Goal: Task Accomplishment & Management: Complete application form

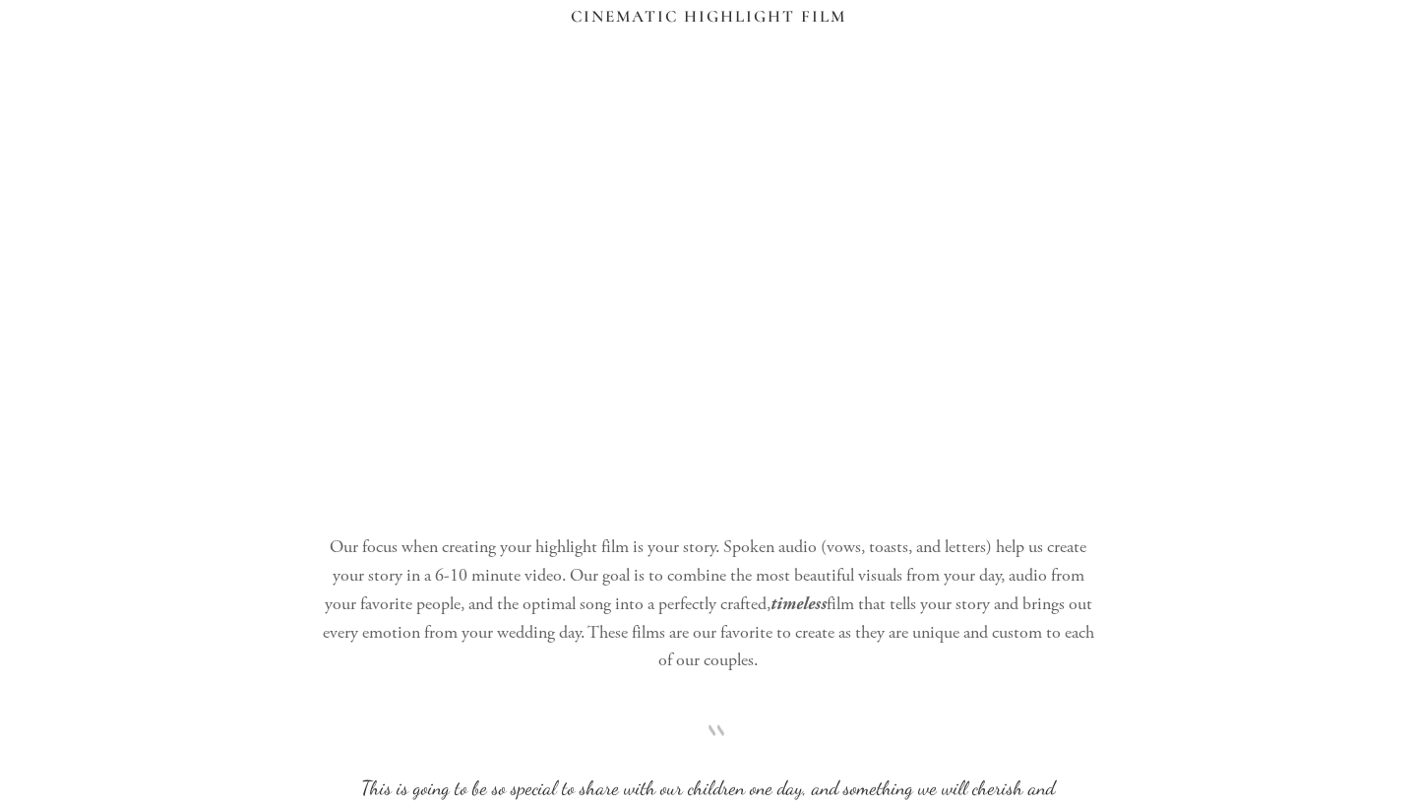
scroll to position [2108, 0]
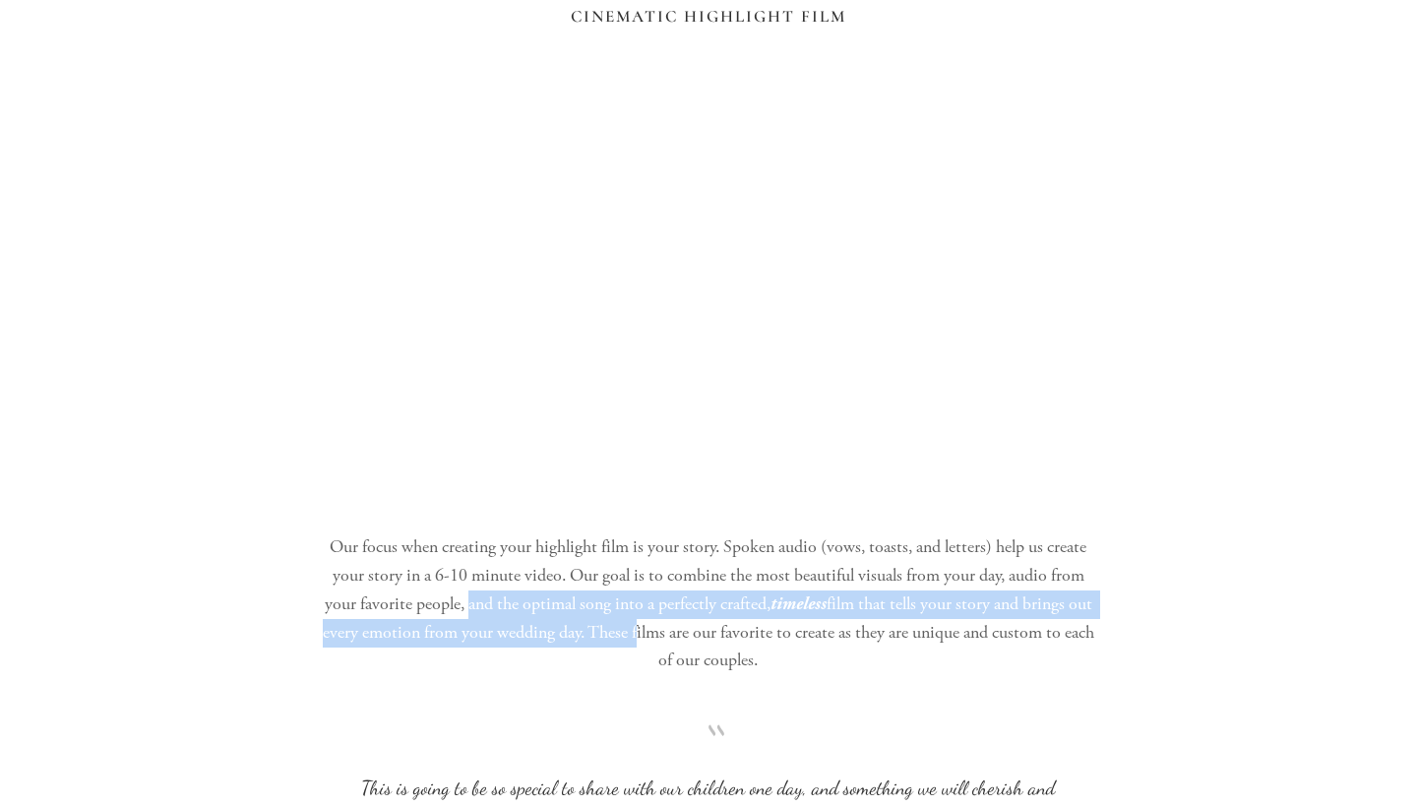
drag, startPoint x: 476, startPoint y: 587, endPoint x: 662, endPoint y: 609, distance: 187.2
click at [662, 609] on p "Our focus when creating your highlight film is your story. Spoken audio (vows, …" at bounding box center [708, 604] width 778 height 142
click at [645, 692] on div "“ This is going to be so special to share with our children one day, and someth…" at bounding box center [708, 798] width 812 height 213
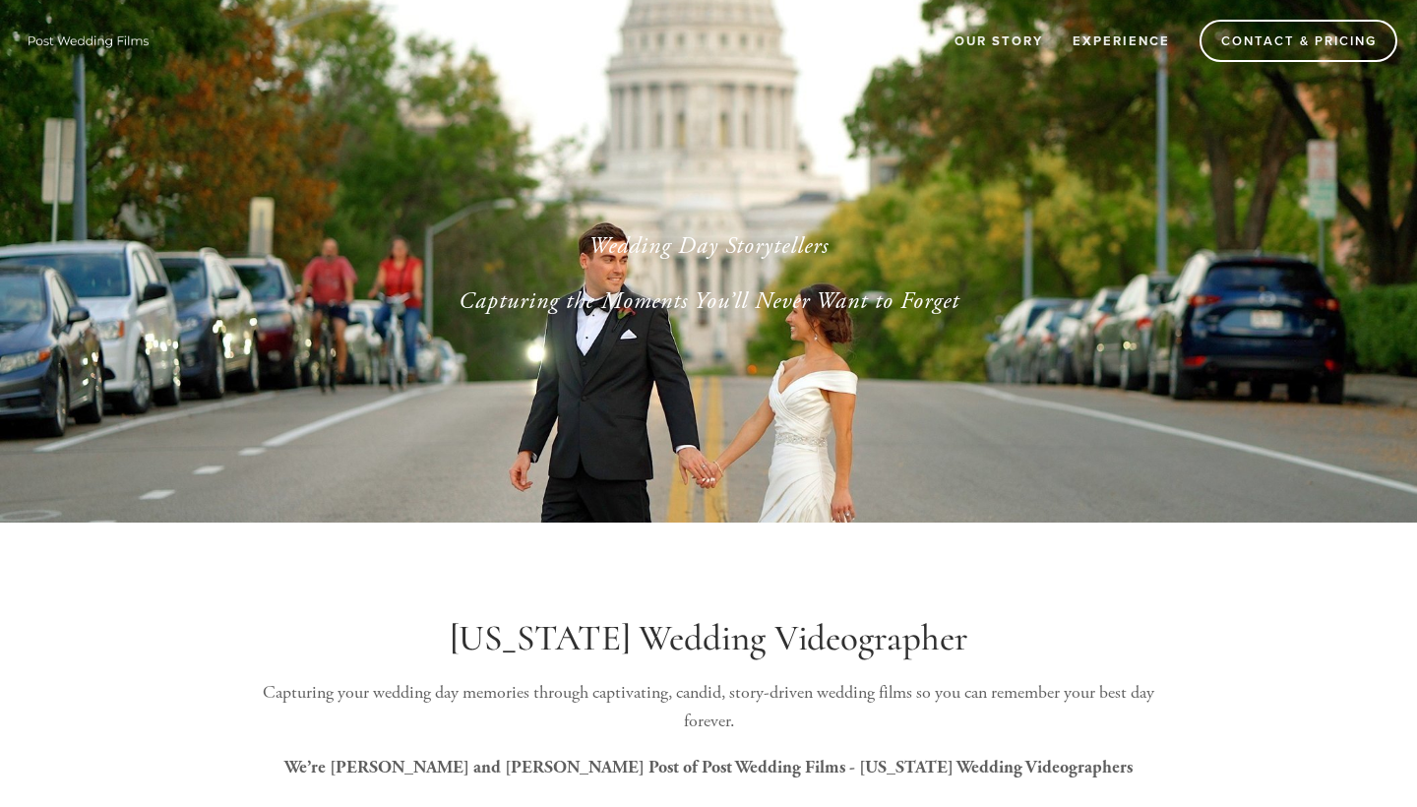
scroll to position [0, 0]
click at [702, 36] on link "Experience" at bounding box center [1121, 41] width 123 height 32
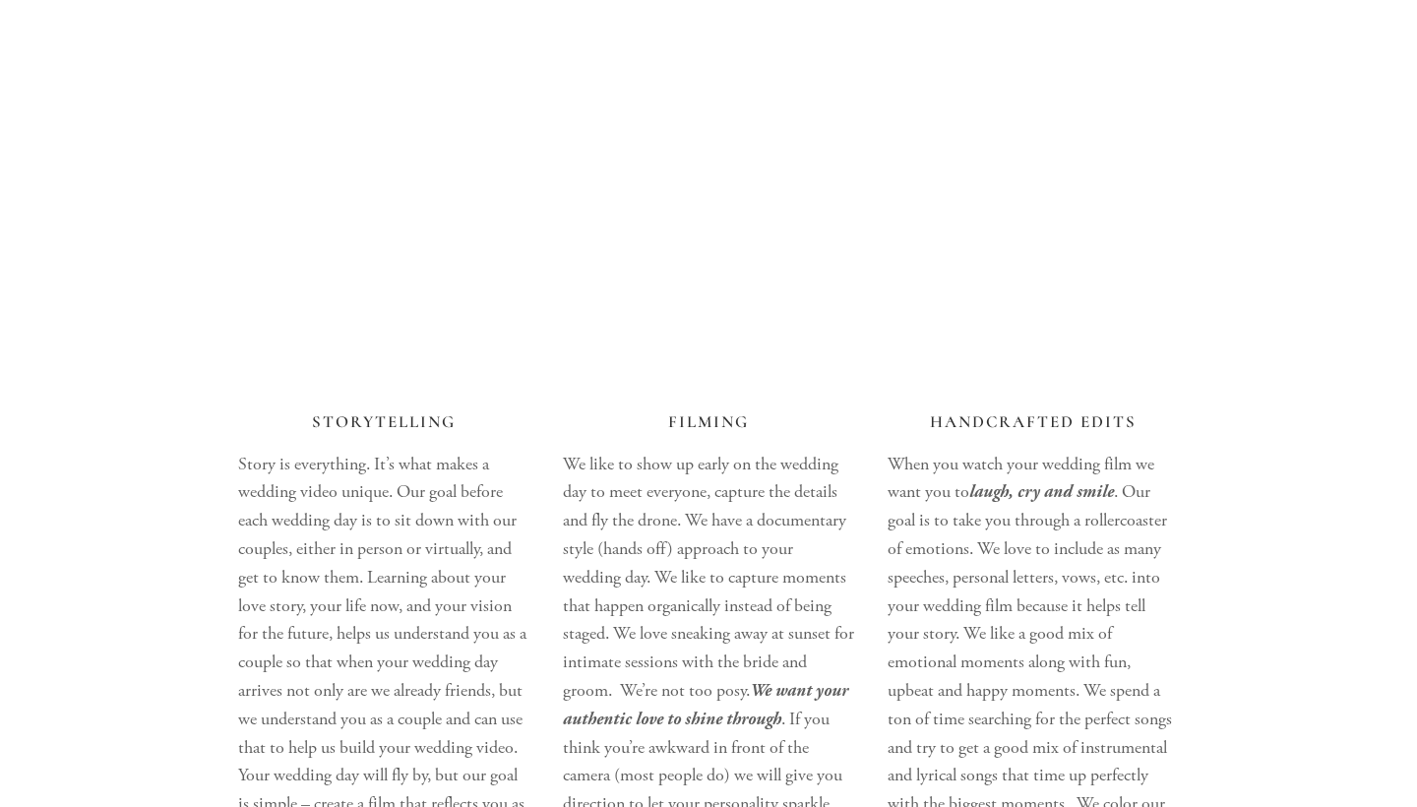
scroll to position [2612, 0]
click at [580, 678] on p "We like to show up early on the wedding day to meet everyone, capture the detai…" at bounding box center [708, 703] width 291 height 510
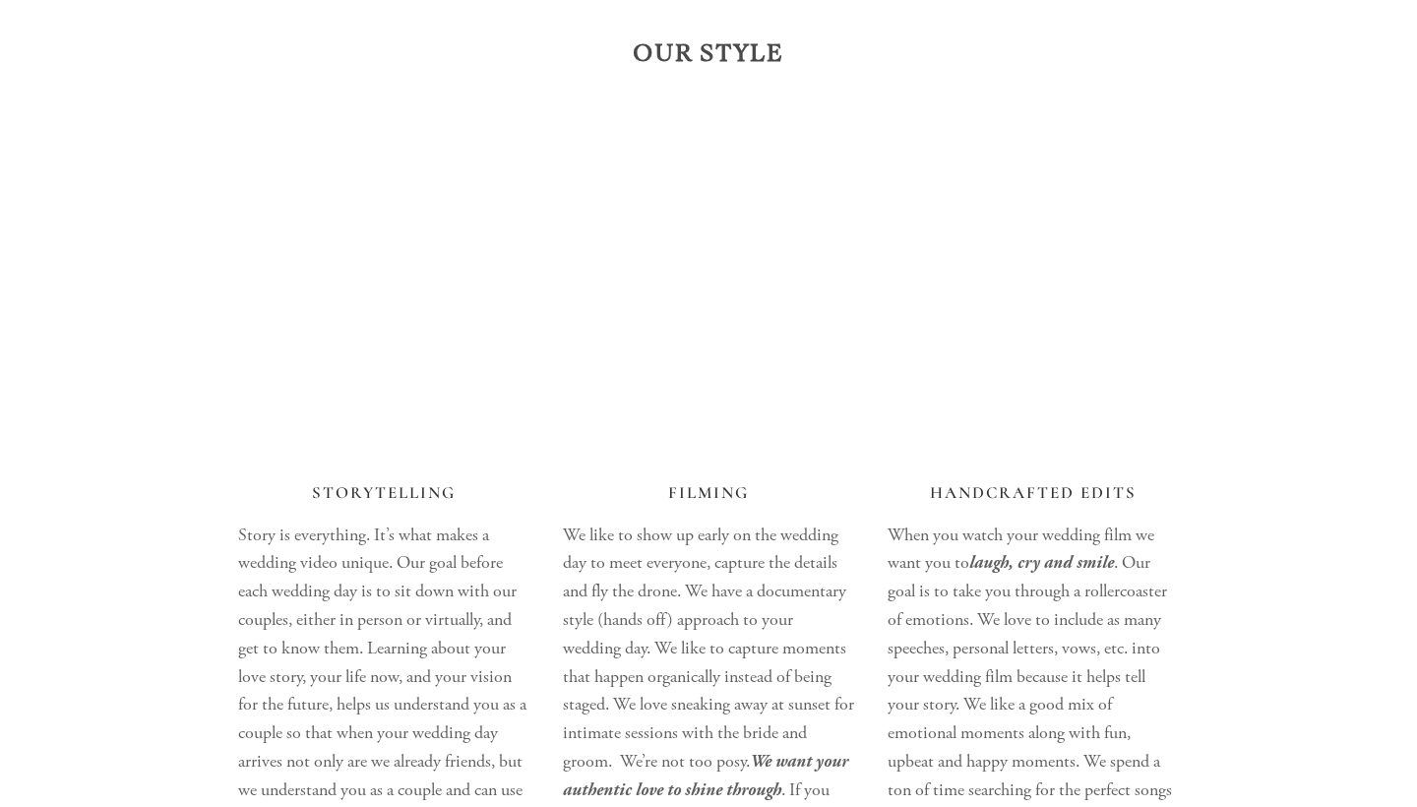
scroll to position [2364, 0]
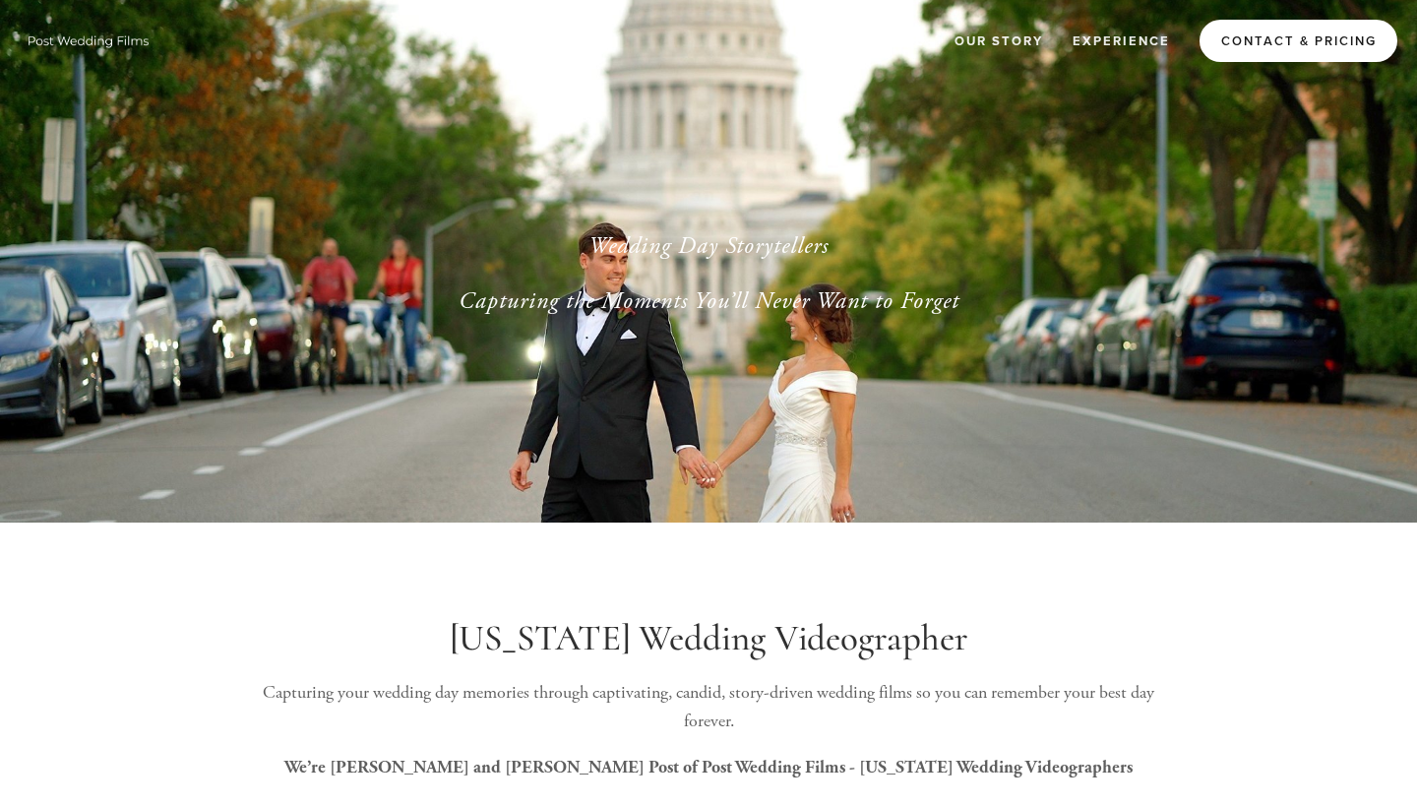
click at [1245, 43] on link "Contact & Pricing" at bounding box center [1299, 41] width 198 height 42
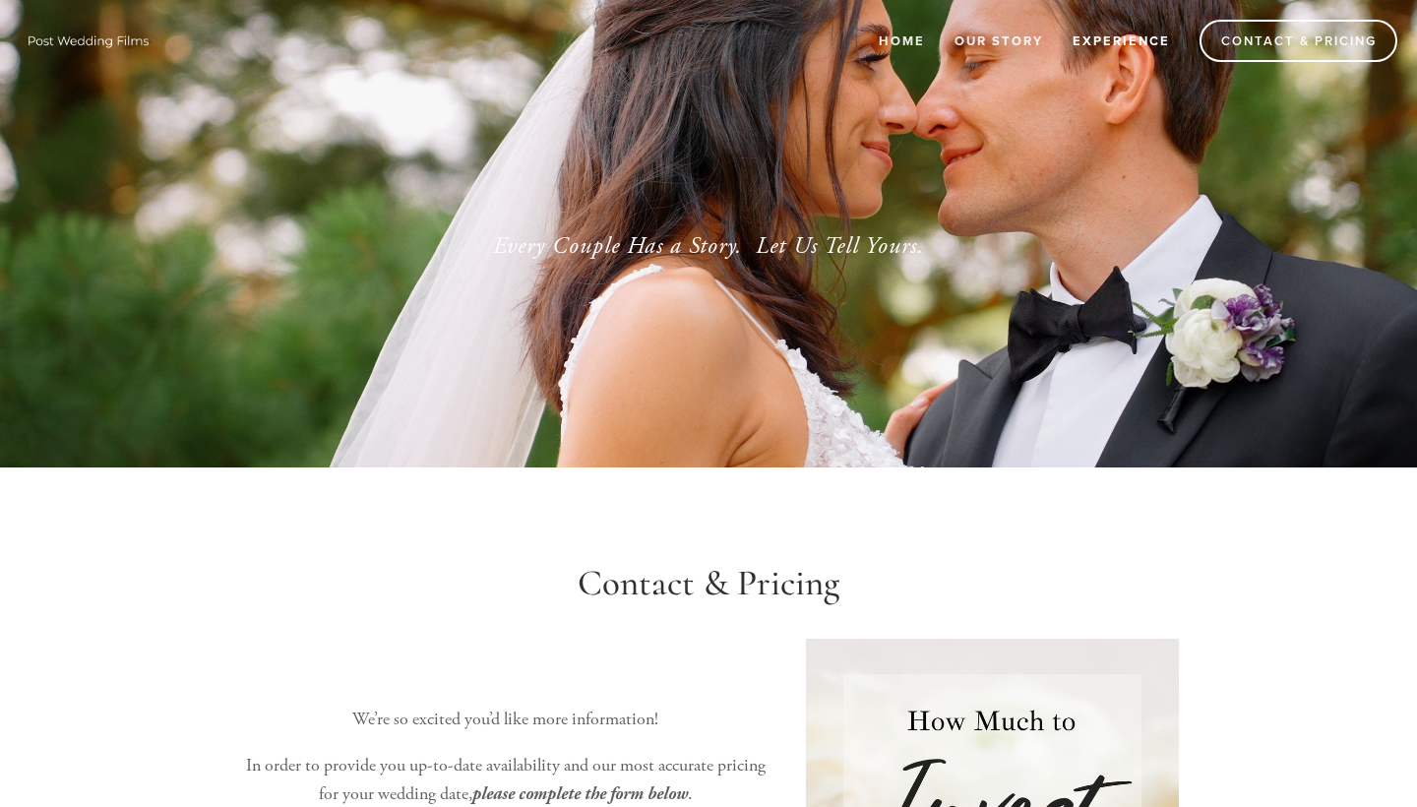
click at [1091, 35] on link "Experience" at bounding box center [1121, 41] width 123 height 32
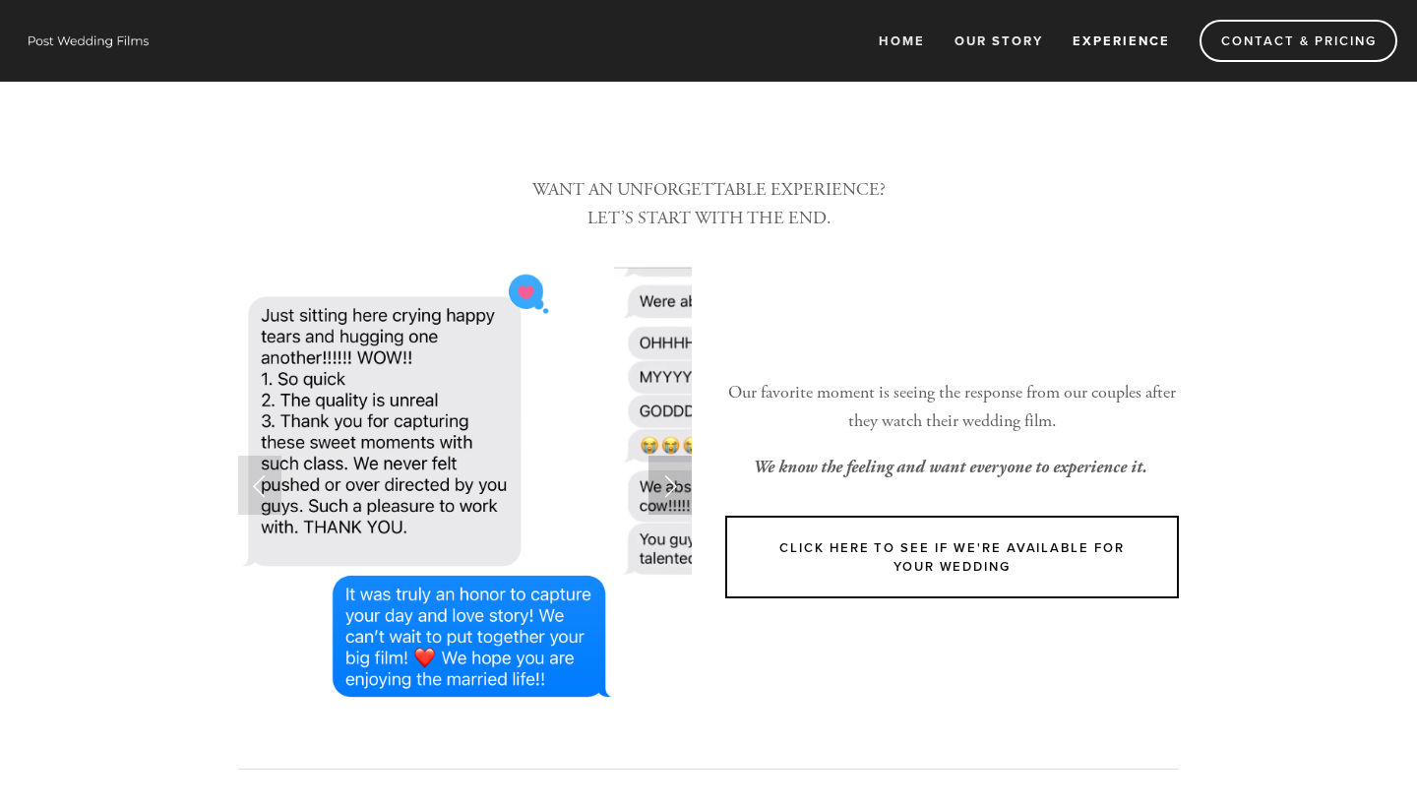
click at [657, 482] on link "Next Slide" at bounding box center [669, 485] width 43 height 59
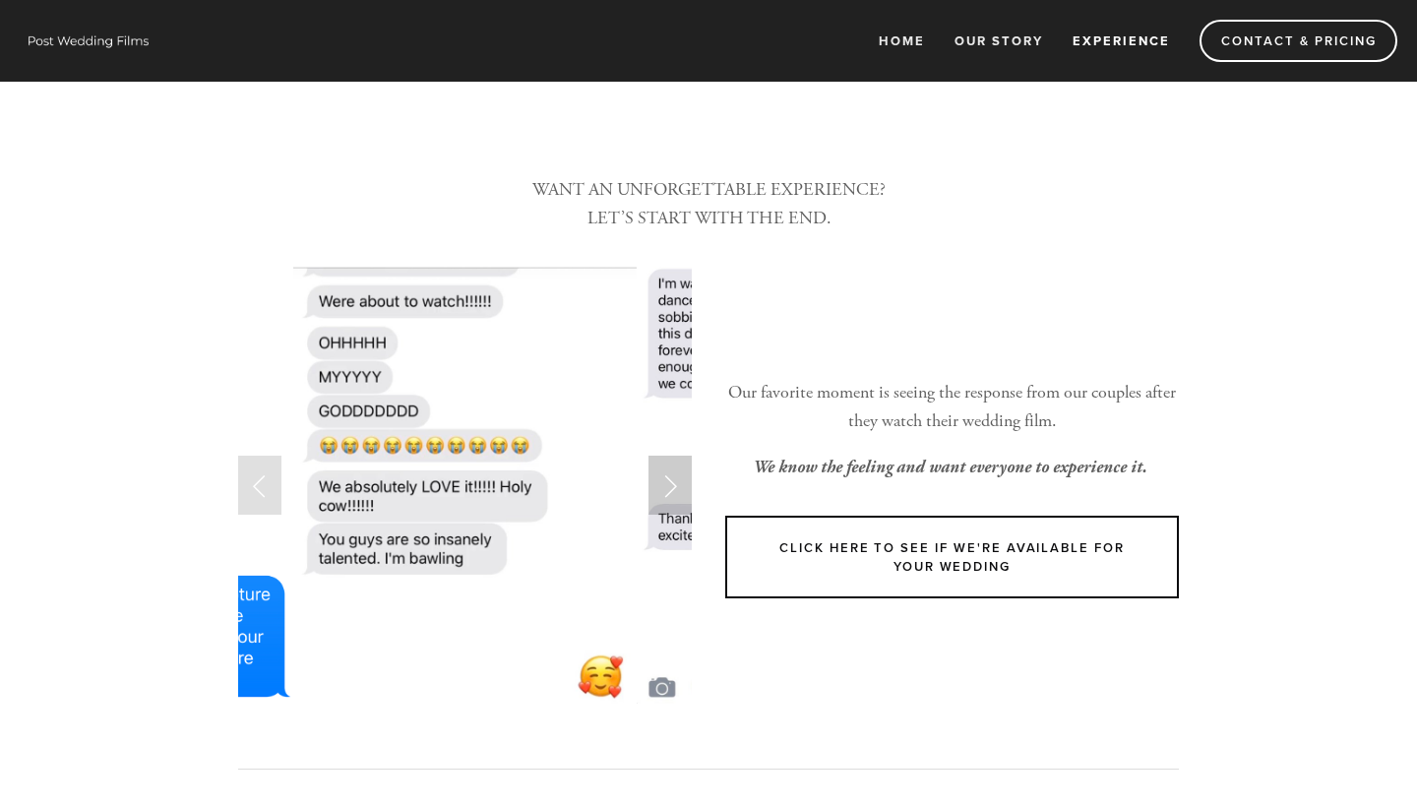
click at [657, 482] on link "Next Slide" at bounding box center [669, 485] width 43 height 59
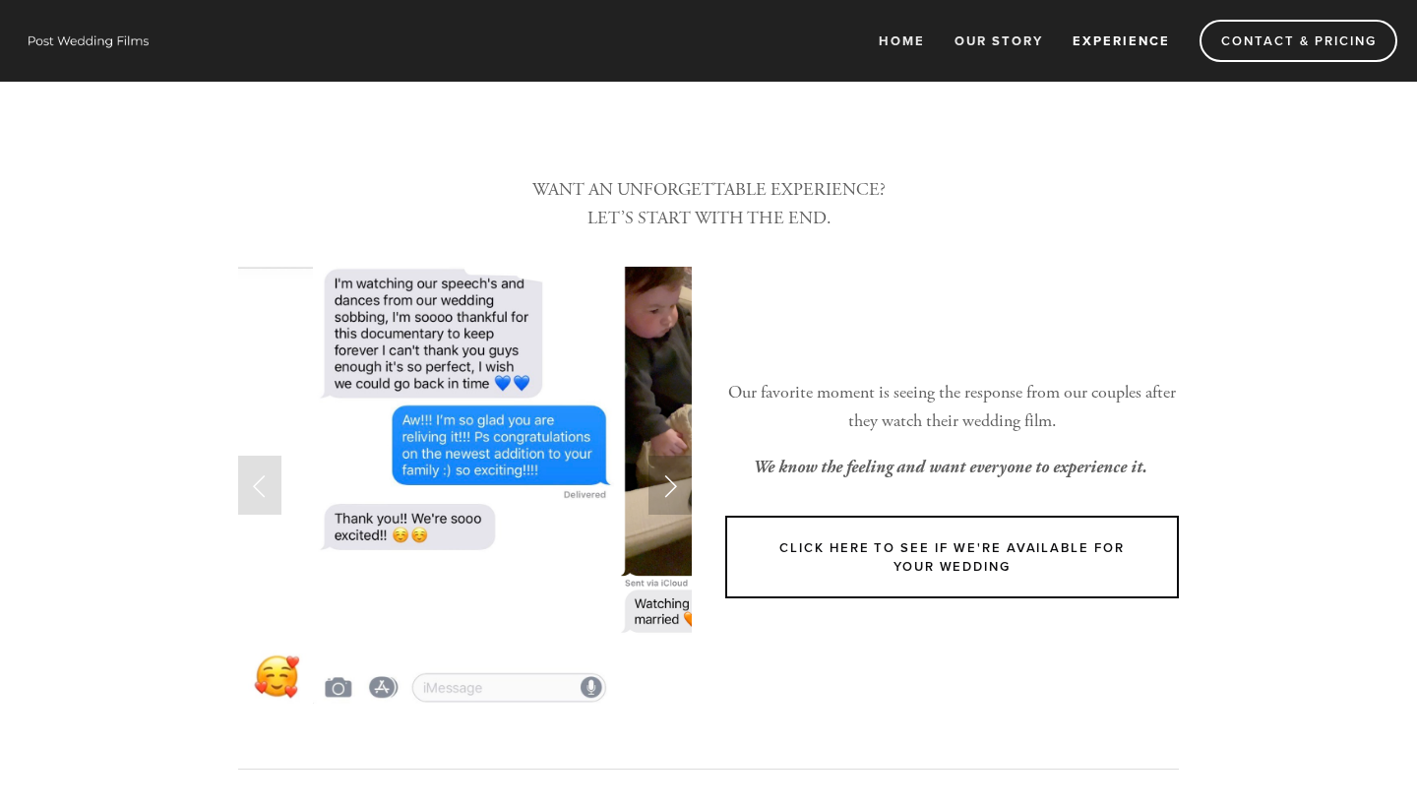
click at [657, 482] on link "Next Slide" at bounding box center [669, 485] width 43 height 59
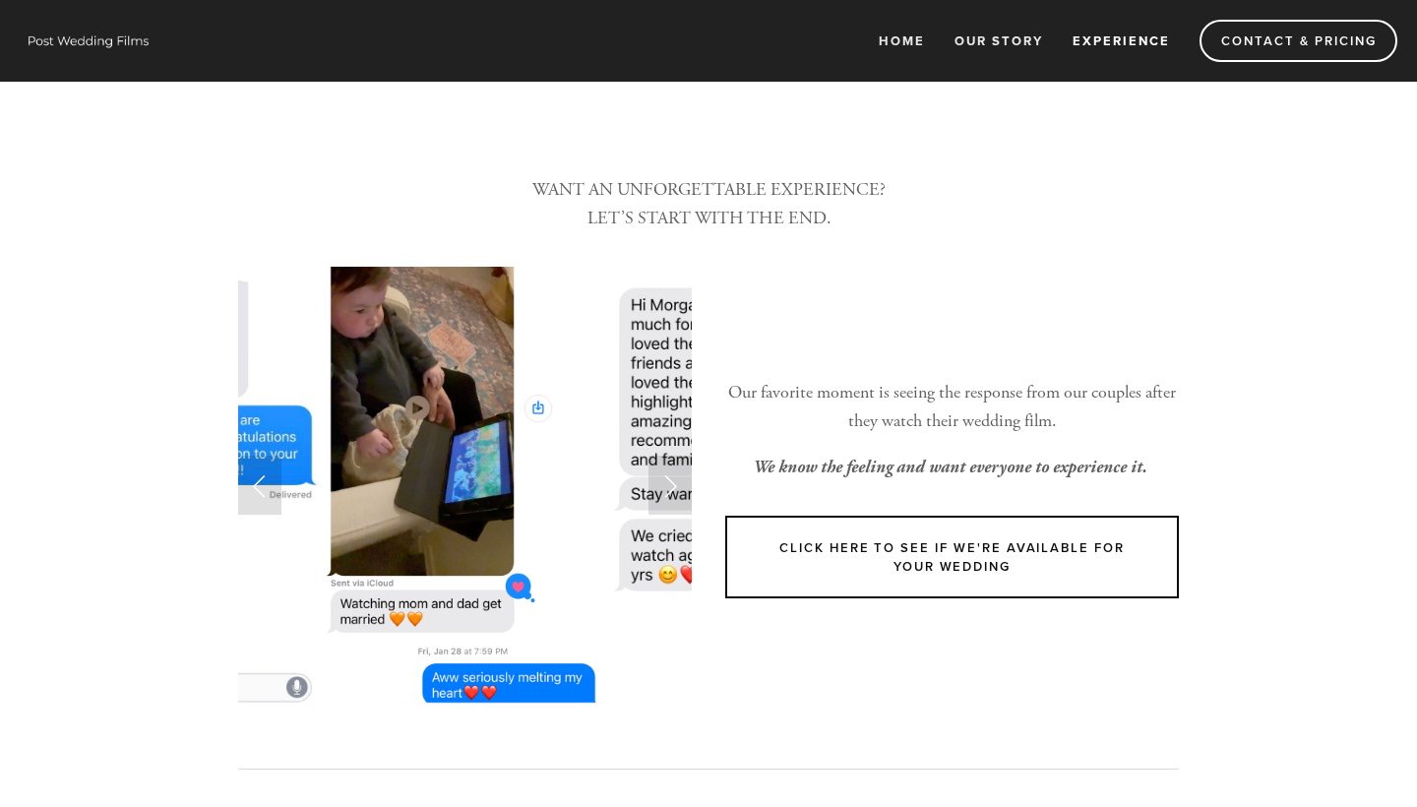
click at [903, 593] on div "Click Here to see if We're available for your wedding" at bounding box center [952, 557] width 487 height 116
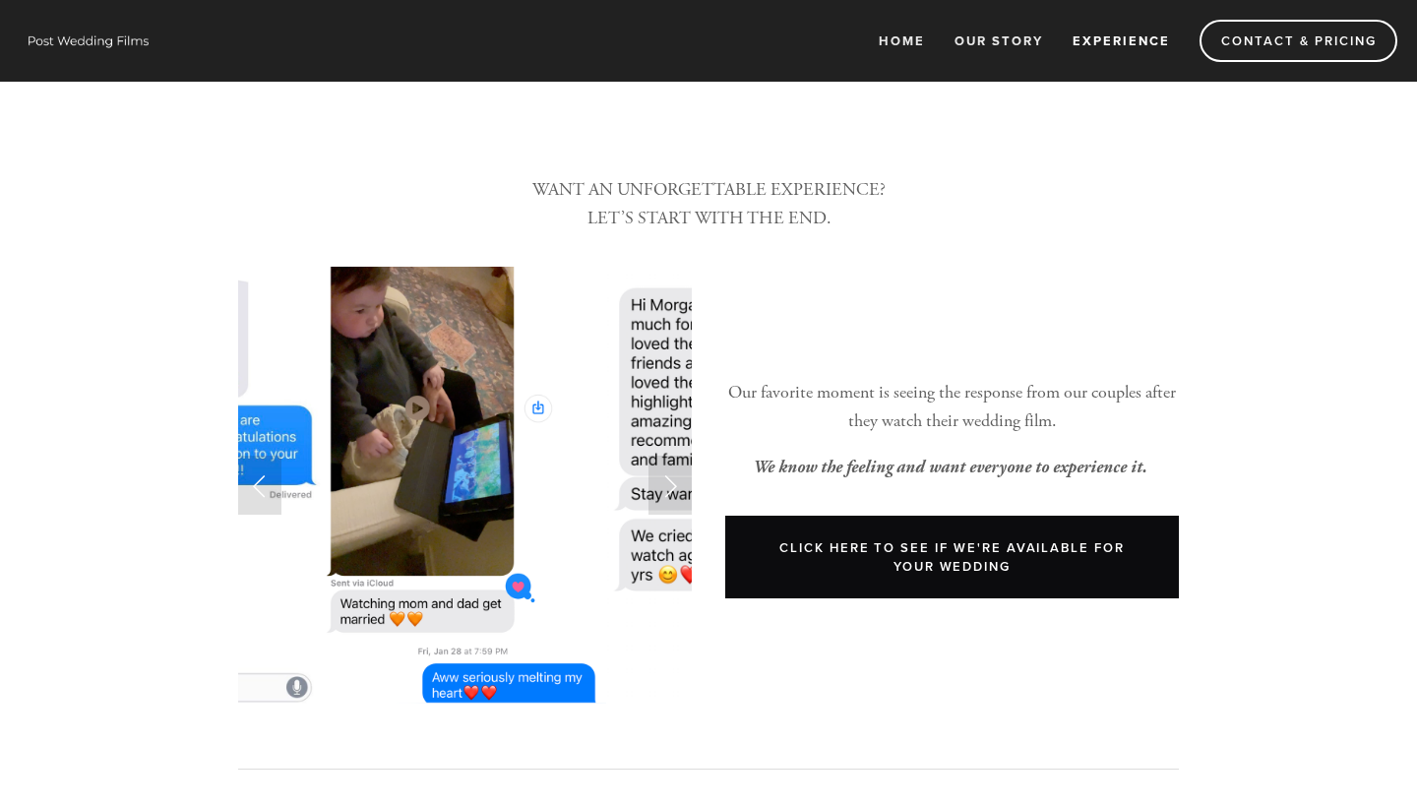
click at [887, 555] on link "Click Here to see if We're available for your wedding" at bounding box center [952, 557] width 454 height 83
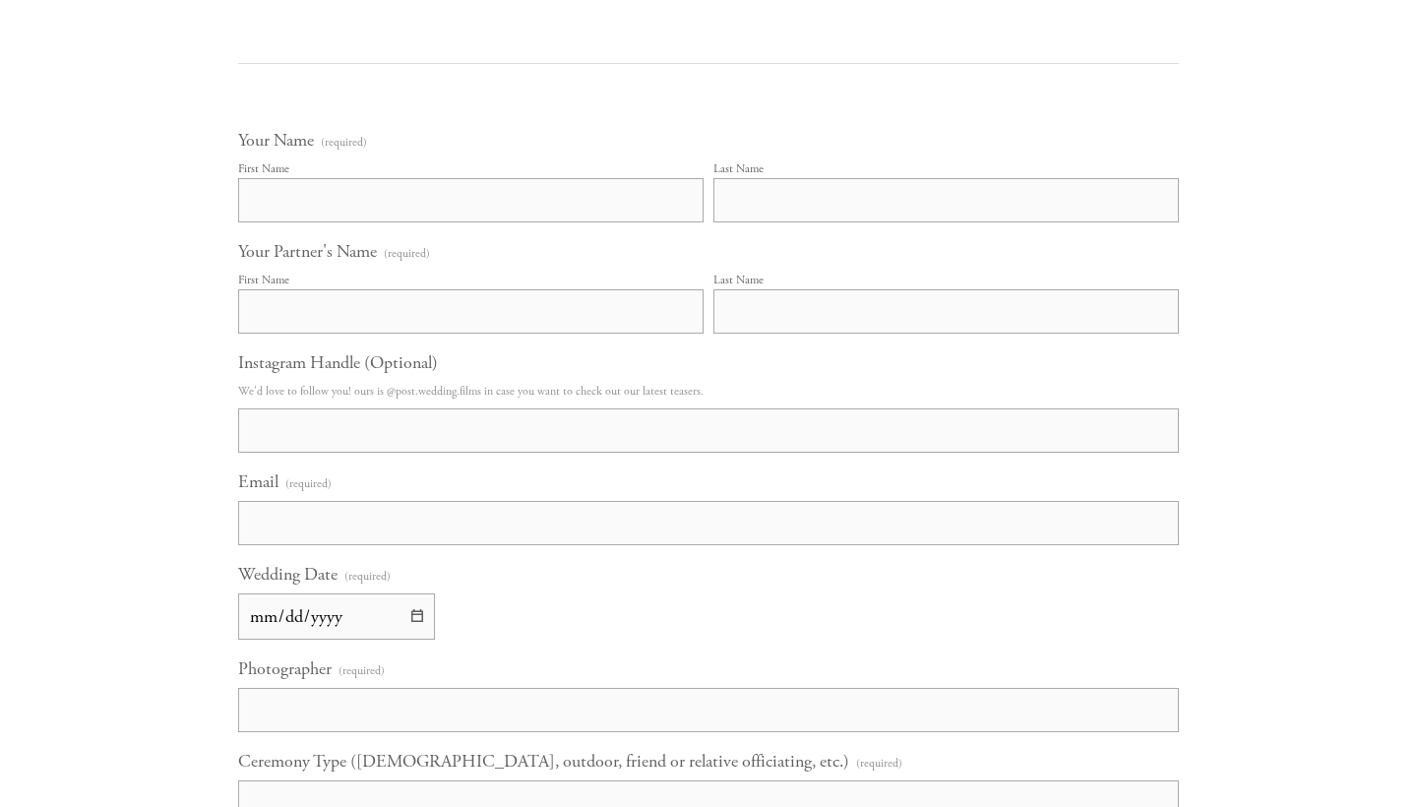
scroll to position [1189, 0]
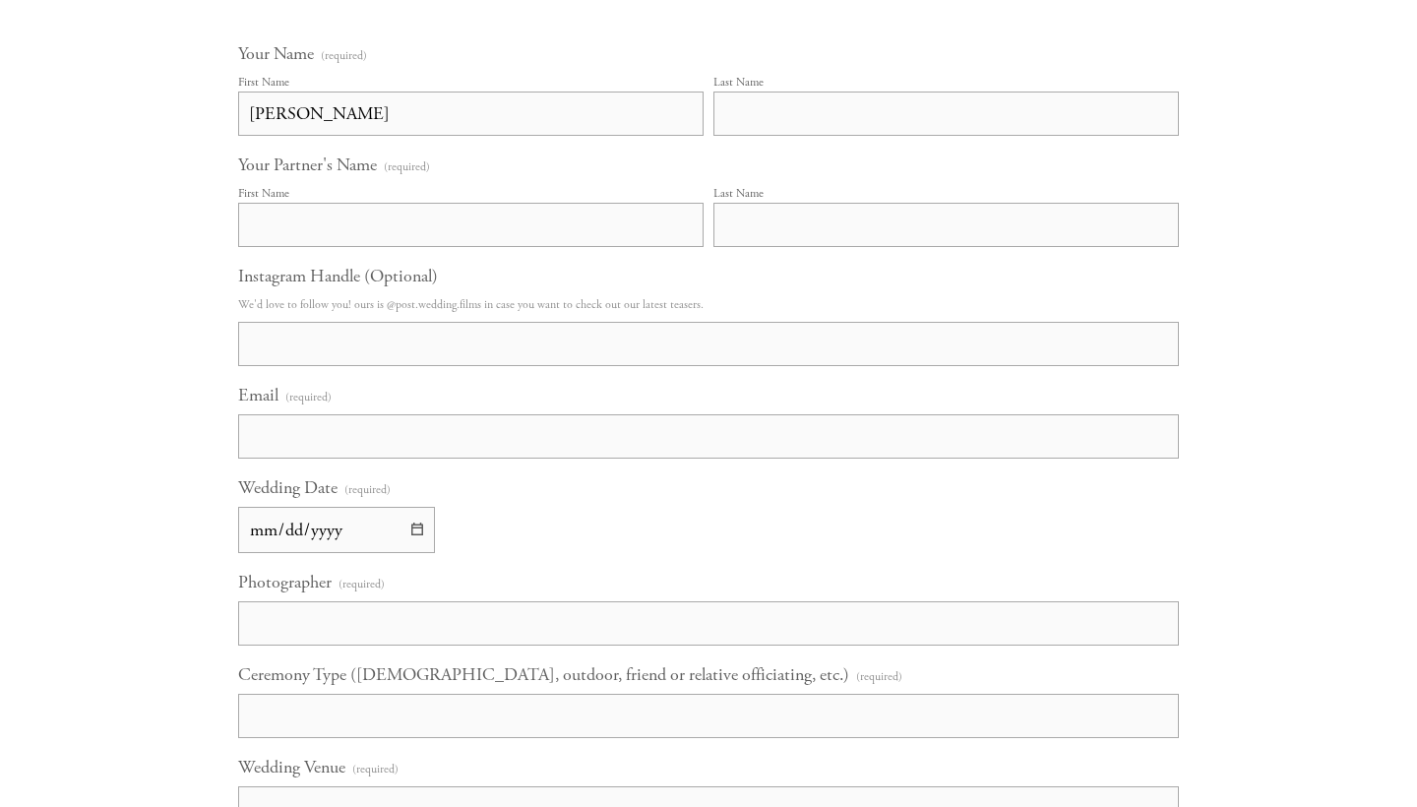
type input "[PERSON_NAME]"
type input "Figol"
type input "Kendrameier"
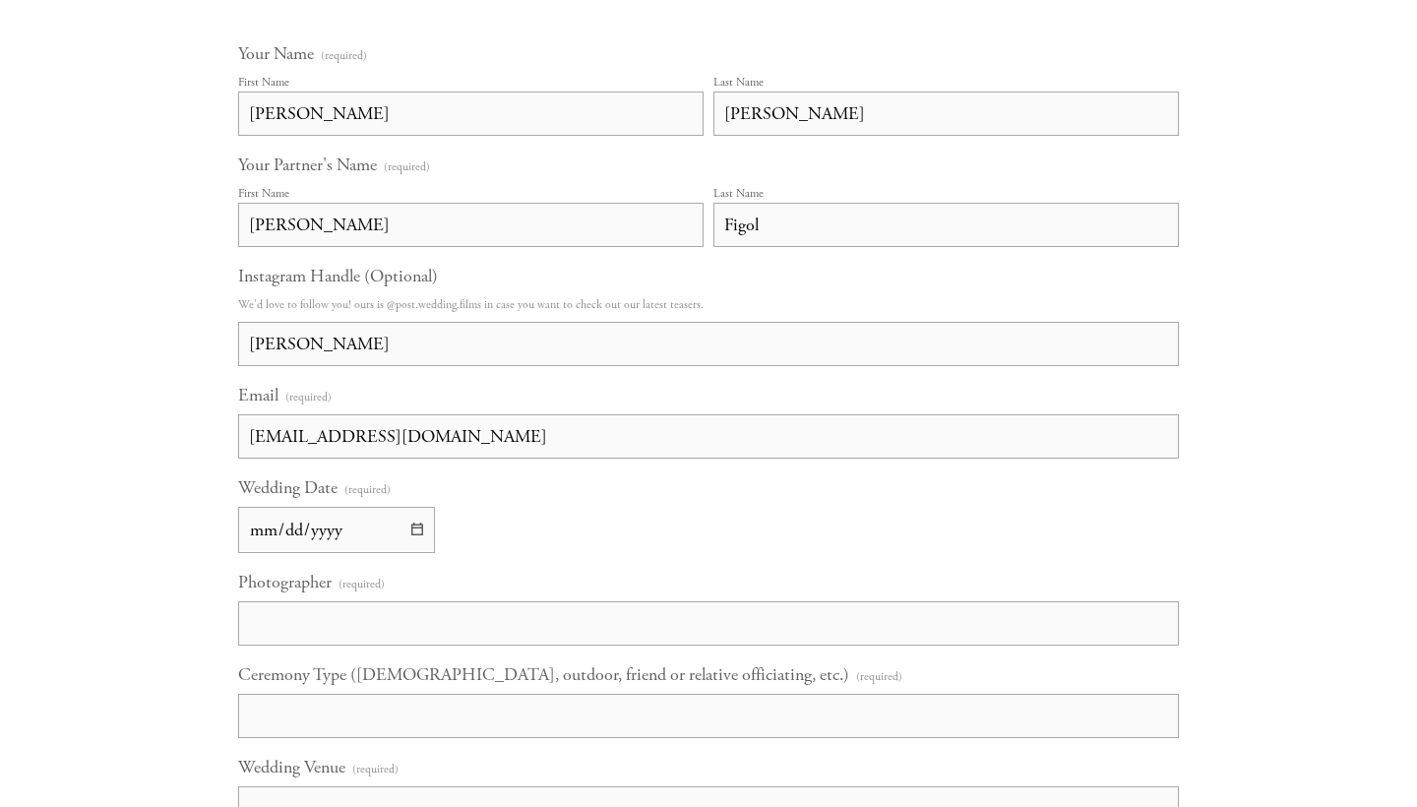
type input "kendrajmae@gmail.com"
click at [337, 533] on input "Wedding Date (required)" at bounding box center [336, 530] width 197 height 46
click at [342, 533] on input "Wedding Date (required)" at bounding box center [336, 530] width 197 height 46
click at [192, 586] on div "Home Our Story Experience Contact & Pricing" at bounding box center [708, 493] width 1417 height 3365
click at [283, 530] on input "Wedding Date (required)" at bounding box center [336, 530] width 197 height 46
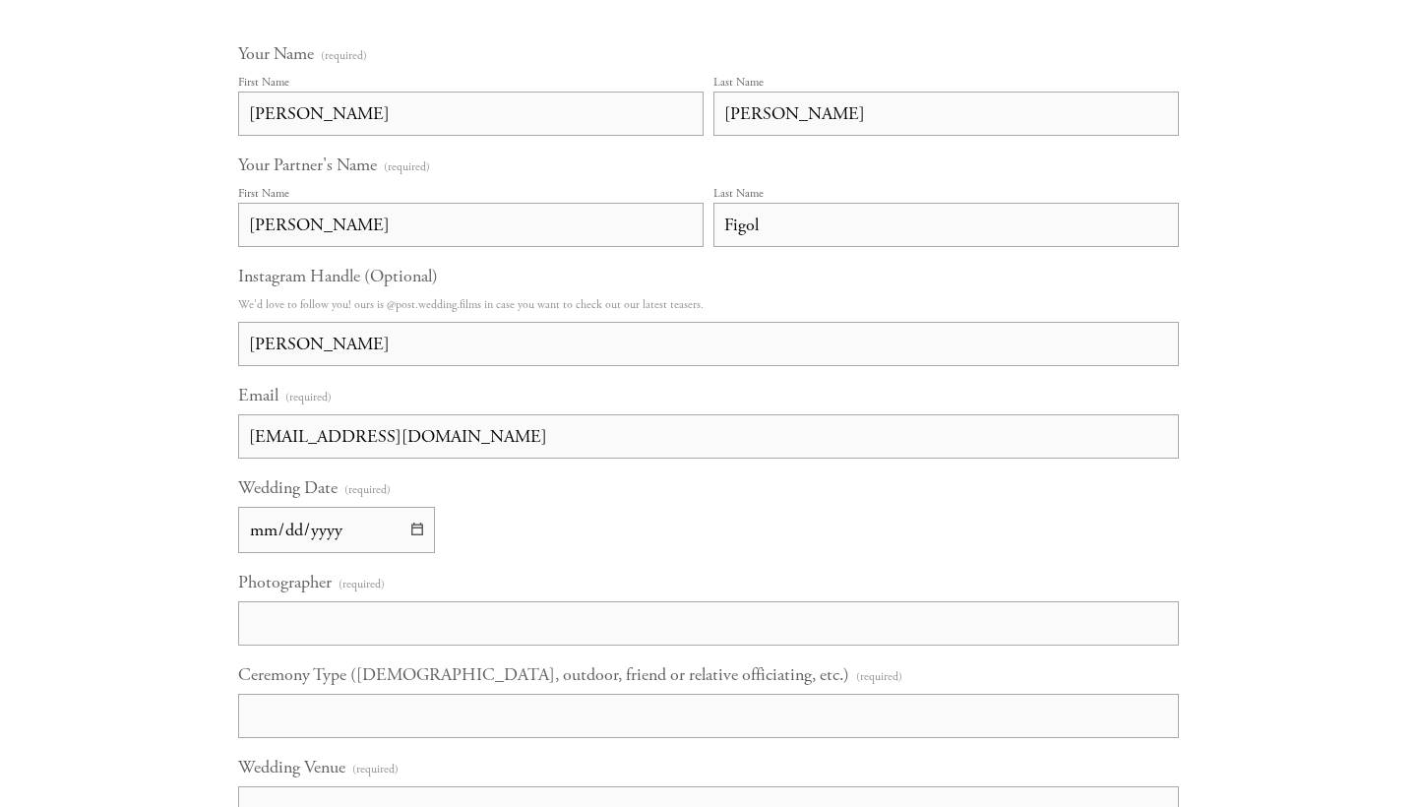
type input "2026-07-25"
click at [211, 547] on main "Contact & Pricing We’re so excited you’d like more information! In order to pro…" at bounding box center [709, 609] width 1004 height 2660
click at [331, 629] on input "Photographer (required)" at bounding box center [708, 623] width 941 height 44
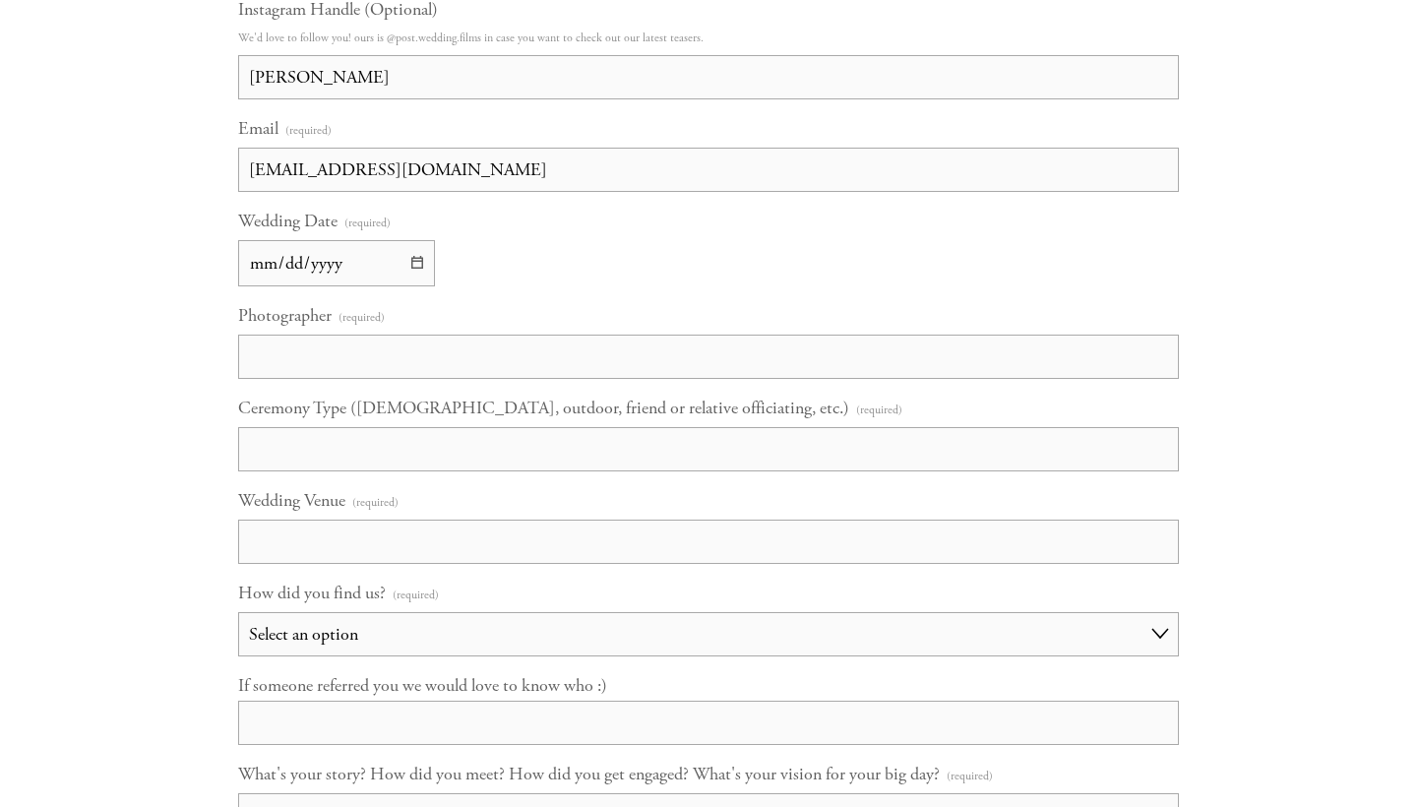
scroll to position [1462, 0]
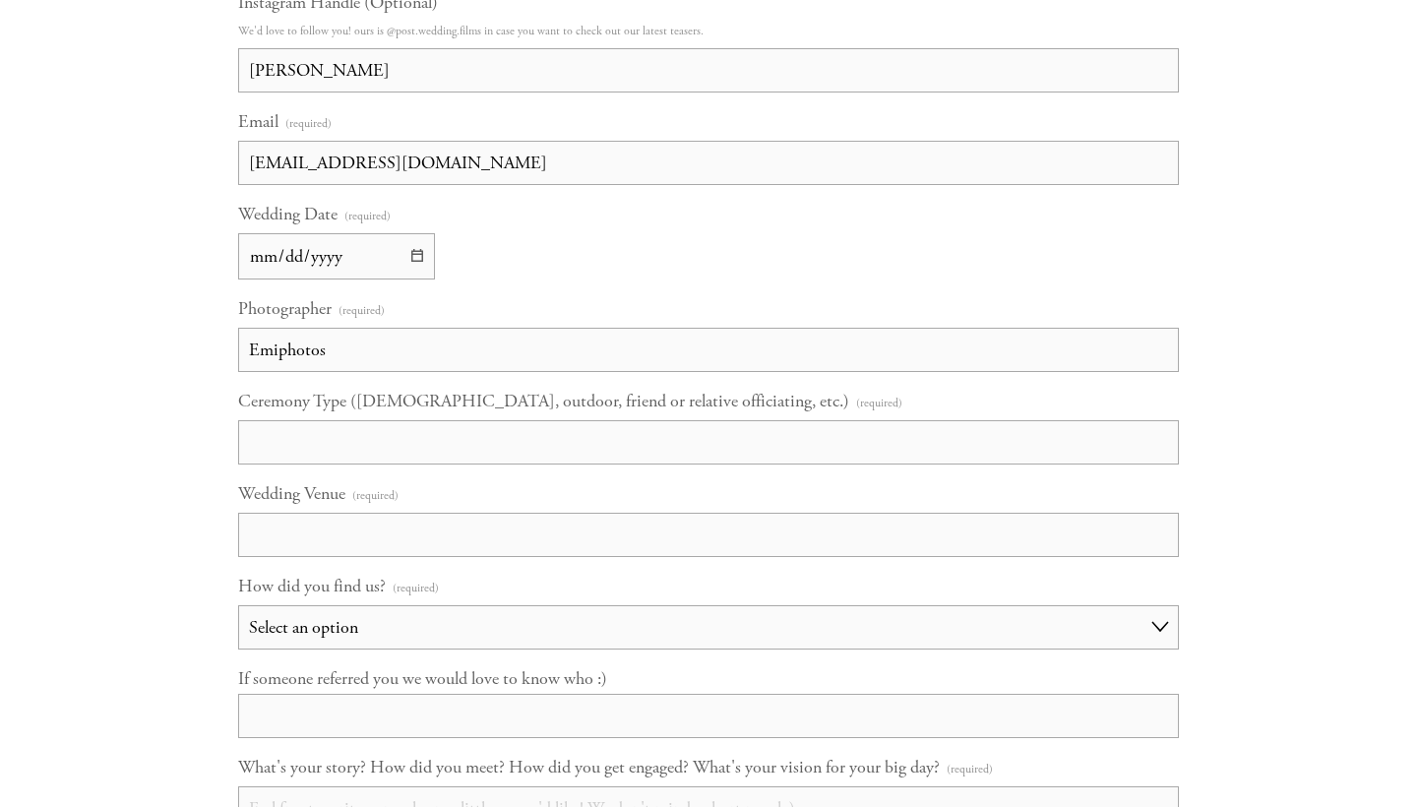
type input "Emiphotos"
type input "outdoor if its under"
click at [448, 439] on input "outdoor if its under" at bounding box center [708, 442] width 941 height 44
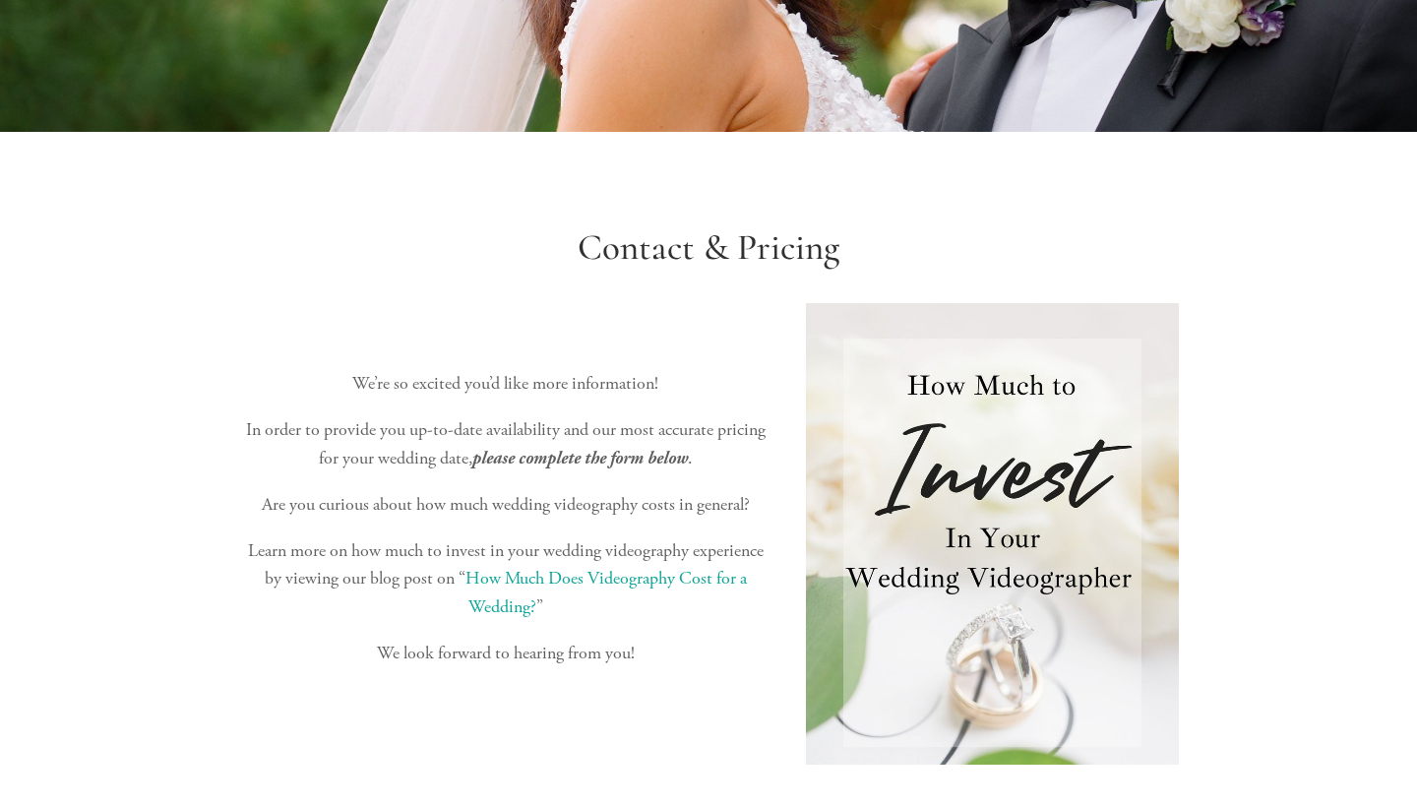
scroll to position [336, 0]
click at [551, 568] on link "How Much Does Videography Cost for a Wedding?" at bounding box center [607, 592] width 285 height 51
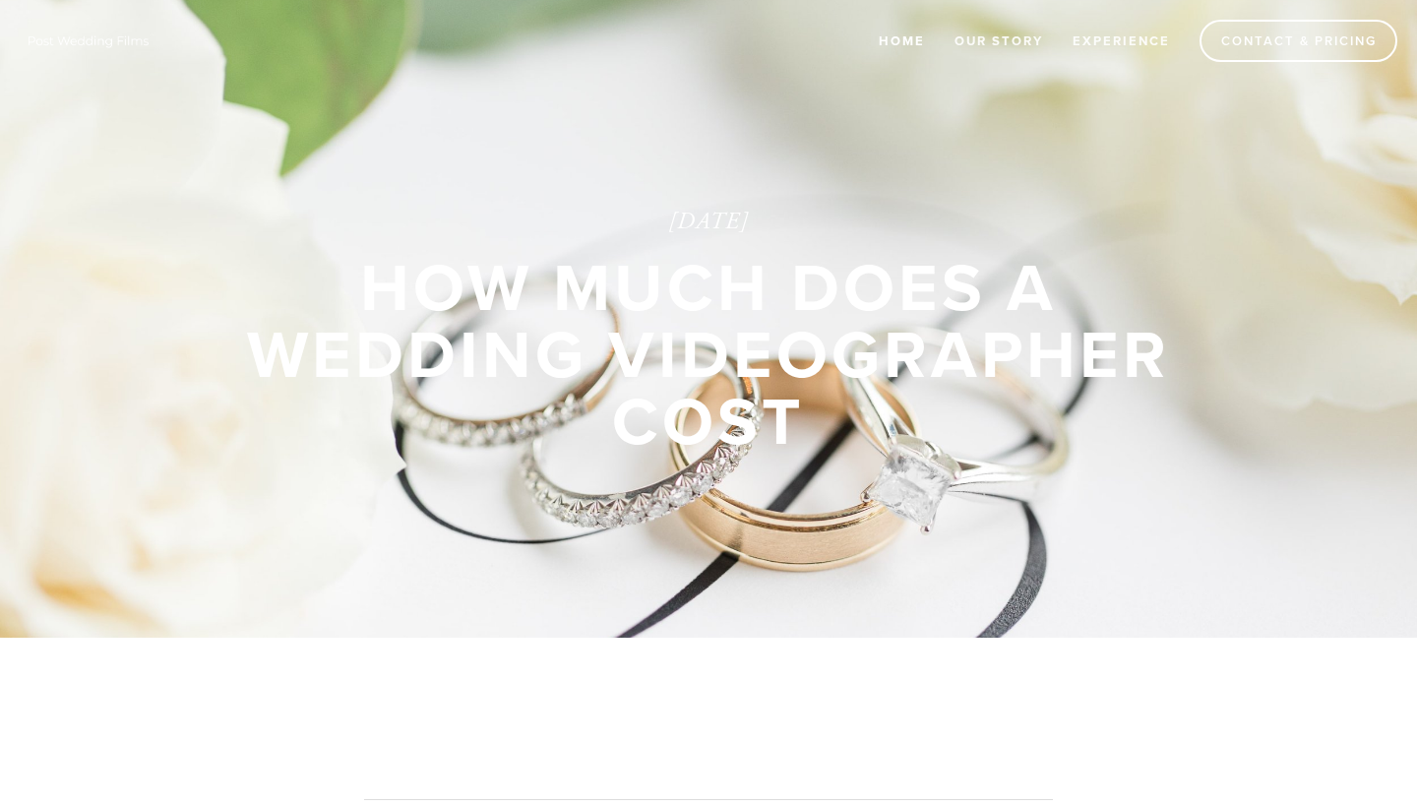
click at [895, 36] on link "Home" at bounding box center [902, 41] width 72 height 32
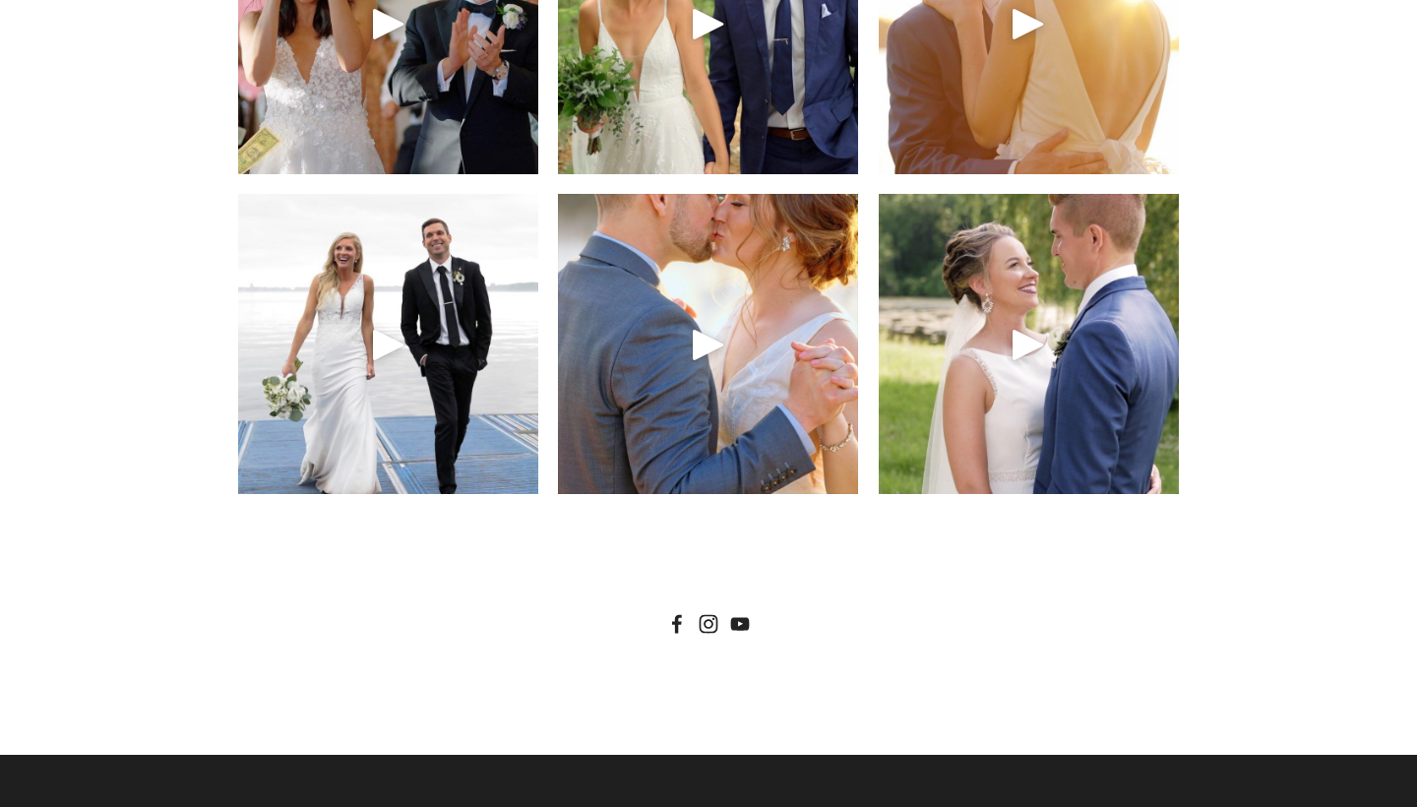
scroll to position [8608, 0]
